Goal: Task Accomplishment & Management: Use online tool/utility

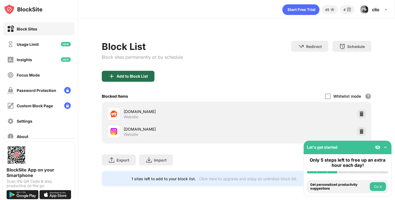
click at [135, 75] on div "Add to Block List" at bounding box center [132, 76] width 31 height 4
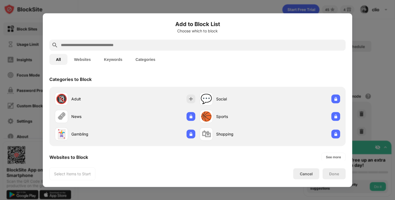
click at [118, 42] on input "text" at bounding box center [201, 45] width 283 height 7
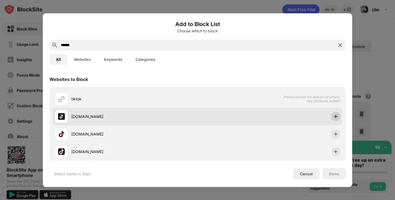
type input "******"
click at [337, 118] on img at bounding box center [335, 116] width 5 height 5
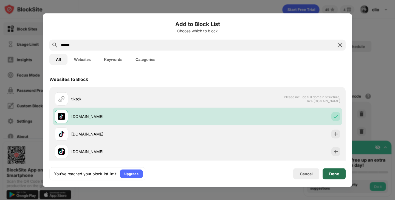
click at [336, 174] on div "Done" at bounding box center [334, 174] width 10 height 4
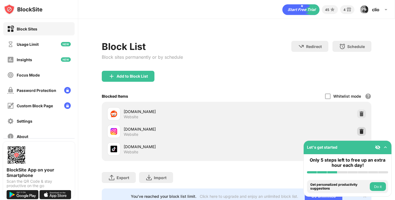
click at [362, 132] on img at bounding box center [361, 131] width 5 height 5
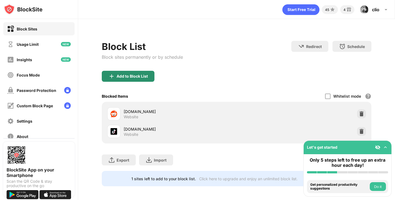
click at [130, 73] on div "Add to Block List" at bounding box center [128, 76] width 53 height 11
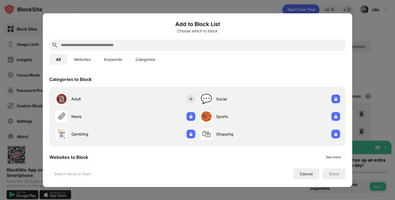
click at [132, 44] on input "text" at bounding box center [201, 45] width 283 height 7
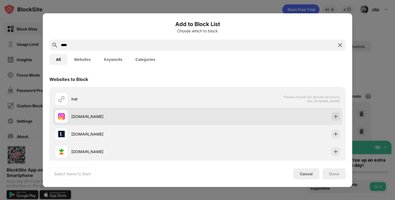
type input "****"
click at [337, 116] on img at bounding box center [335, 116] width 5 height 5
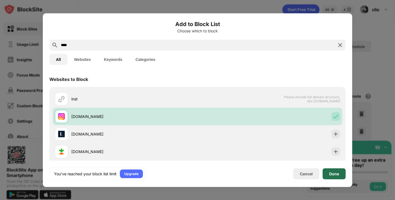
click at [332, 176] on div "Done" at bounding box center [334, 173] width 23 height 11
